Goal: Task Accomplishment & Management: Manage account settings

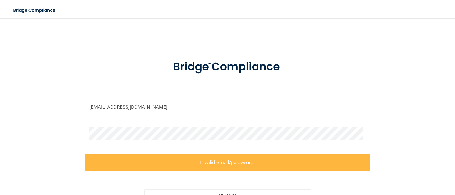
scroll to position [33, 0]
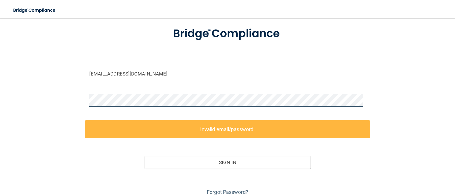
click at [35, 98] on div "[EMAIL_ADDRESS][DOMAIN_NAME] Invalid email/password. You don't have permission …" at bounding box center [227, 94] width 432 height 206
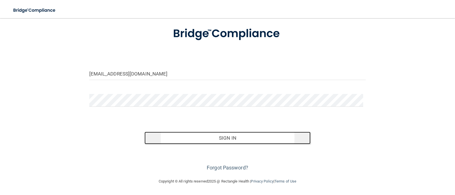
click at [235, 139] on button "Sign In" at bounding box center [227, 138] width 166 height 13
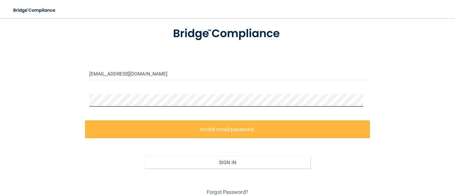
click at [14, 86] on div "[EMAIL_ADDRESS][DOMAIN_NAME] Invalid email/password. You don't have permission …" at bounding box center [227, 94] width 432 height 206
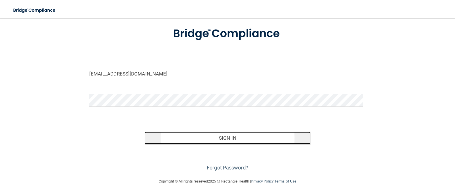
click at [236, 136] on button "Sign In" at bounding box center [227, 138] width 166 height 13
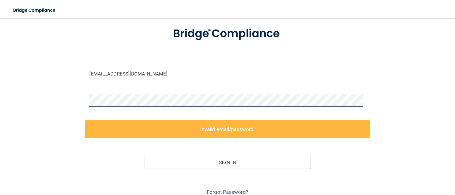
click at [71, 97] on div "[EMAIL_ADDRESS][DOMAIN_NAME] Invalid email/password. You don't have permission …" at bounding box center [227, 94] width 432 height 206
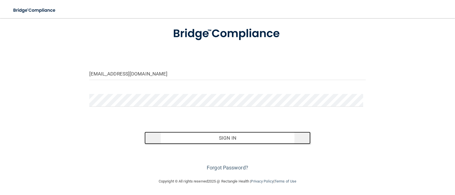
click at [252, 140] on button "Sign In" at bounding box center [227, 138] width 166 height 13
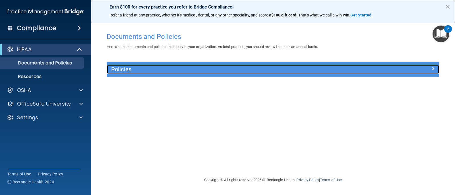
click at [123, 69] on h5 "Policies" at bounding box center [231, 69] width 240 height 6
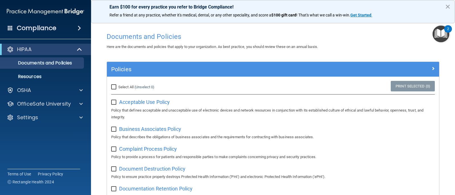
click at [117, 102] on input "checkbox" at bounding box center [114, 102] width 7 height 5
click at [115, 103] on input "checkbox" at bounding box center [114, 102] width 7 height 5
checkbox input "false"
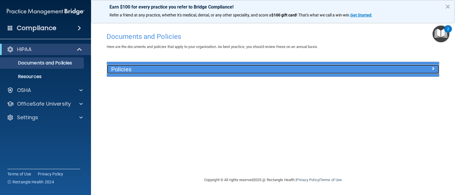
click at [125, 68] on h5 "Policies" at bounding box center [231, 69] width 240 height 6
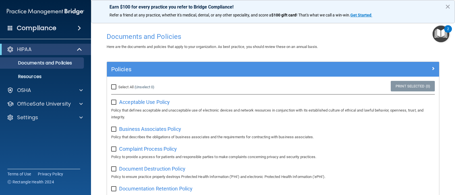
drag, startPoint x: 117, startPoint y: 92, endPoint x: 114, endPoint y: 90, distance: 3.8
click at [116, 91] on div "Select All (Unselect 0) Unselect All" at bounding box center [162, 87] width 111 height 13
click at [113, 89] on input "Select All (Unselect 0) Unselect All" at bounding box center [114, 87] width 7 height 5
checkbox input "true"
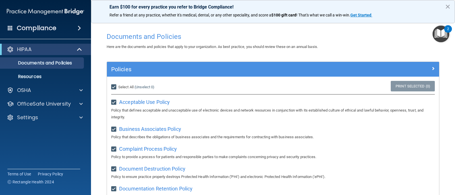
checkbox input "true"
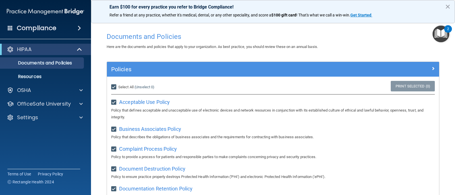
checkbox input "true"
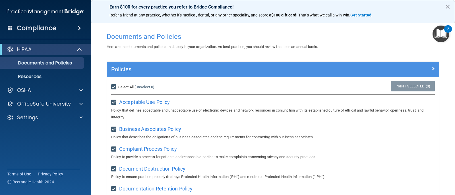
checkbox input "true"
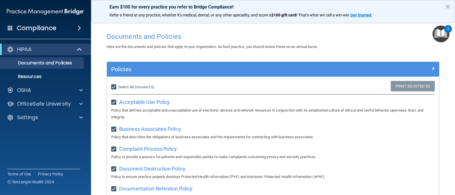
checkbox input "true"
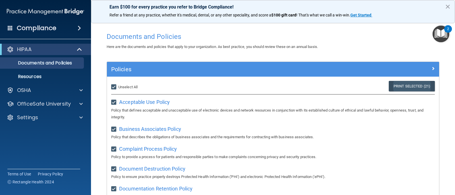
click at [393, 86] on link "Print Selected (21)" at bounding box center [412, 86] width 46 height 11
click at [43, 76] on p "Resources" at bounding box center [43, 77] width 78 height 6
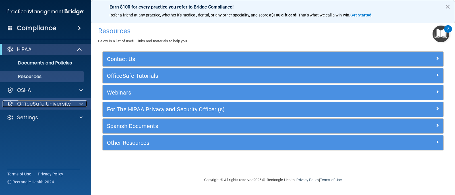
click at [48, 102] on p "OfficeSafe University" at bounding box center [44, 104] width 54 height 7
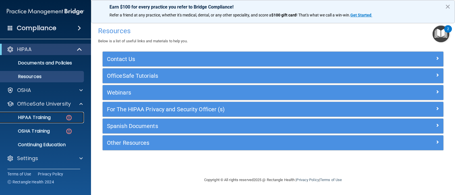
click at [42, 115] on p "HIPAA Training" at bounding box center [27, 118] width 47 height 6
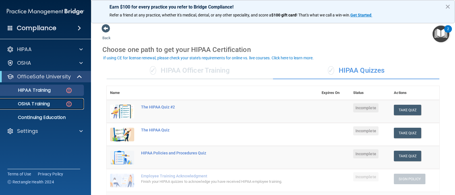
click at [41, 101] on p "OSHA Training" at bounding box center [27, 104] width 46 height 6
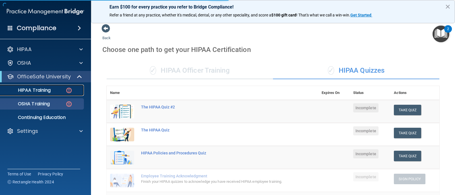
click at [34, 92] on p "HIPAA Training" at bounding box center [27, 91] width 47 height 6
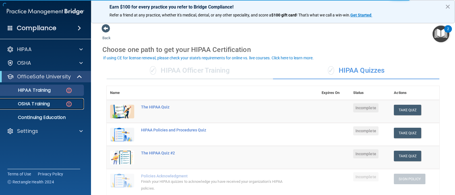
click at [44, 108] on link "OSHA Training" at bounding box center [39, 103] width 90 height 11
